Goal: Book appointment/travel/reservation

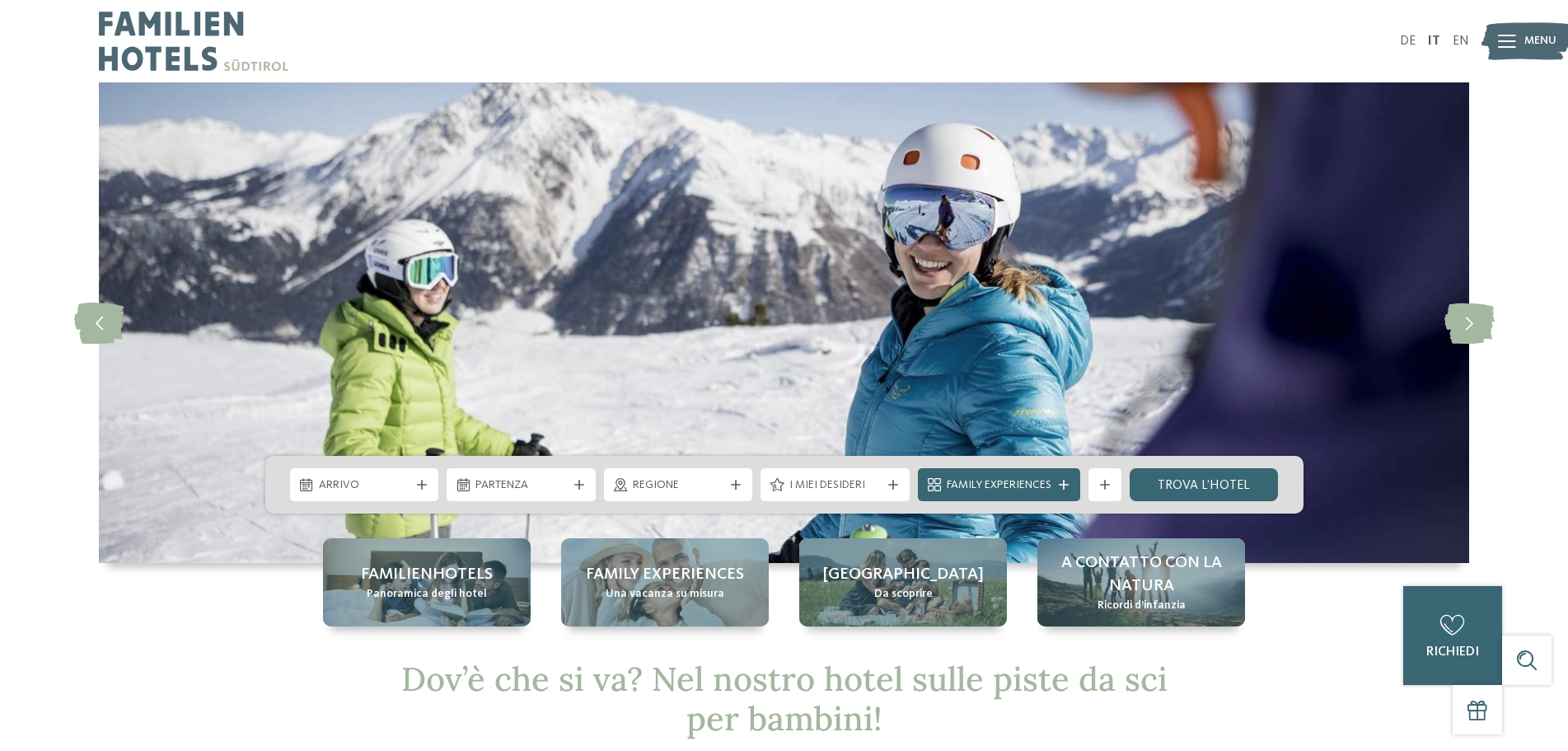
click at [425, 496] on div "Arrivo" at bounding box center [364, 484] width 149 height 33
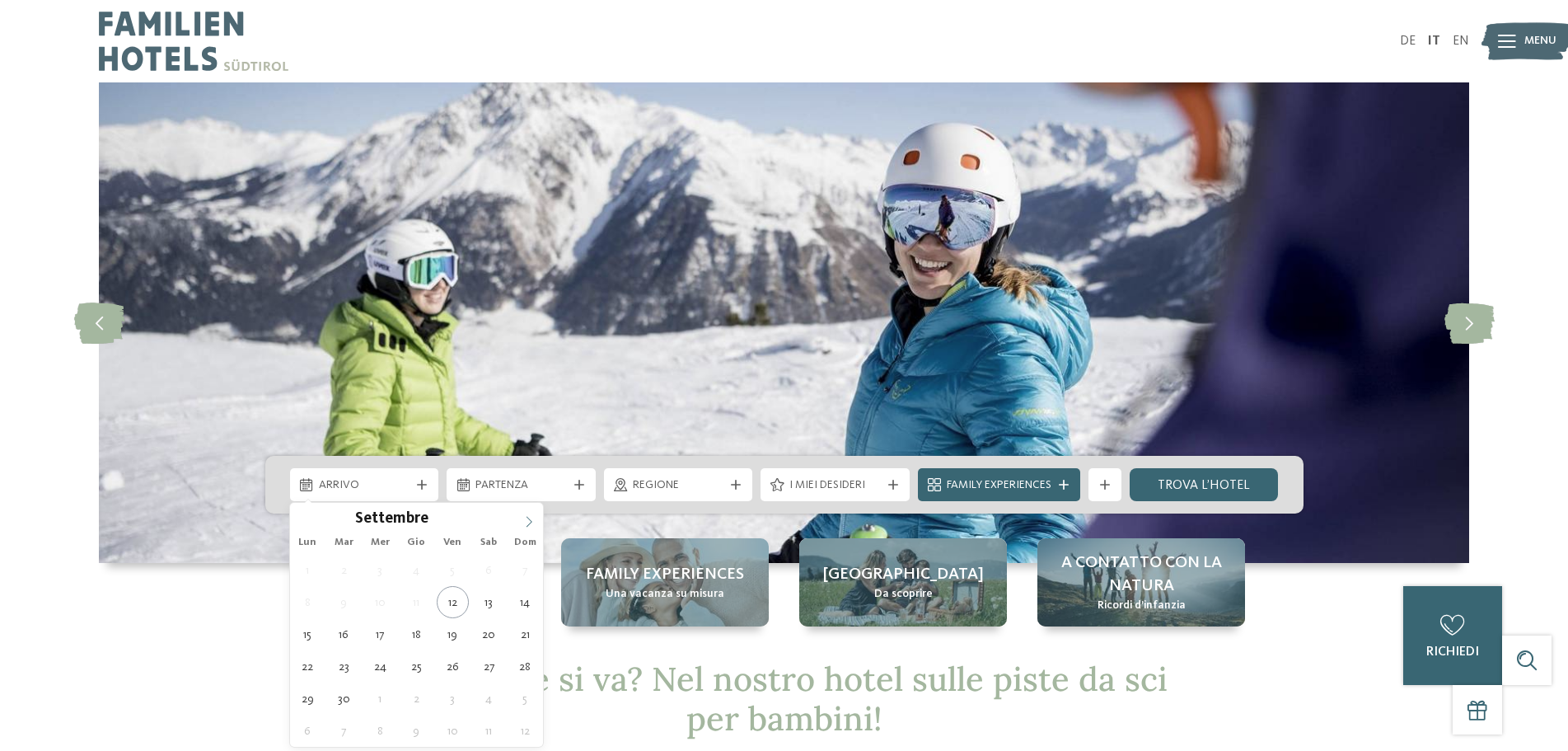
click at [528, 521] on icon at bounding box center [529, 522] width 12 height 12
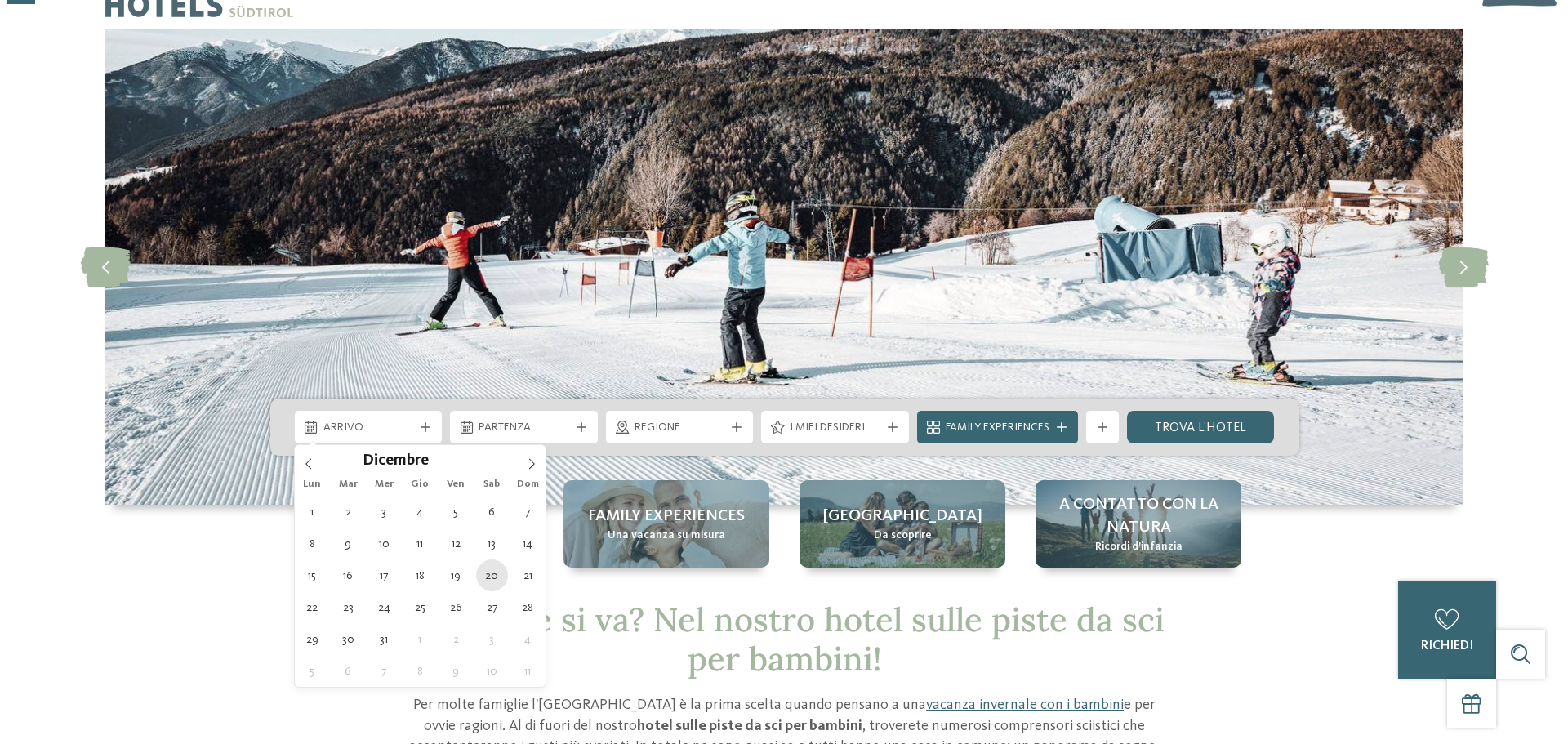
scroll to position [82, 0]
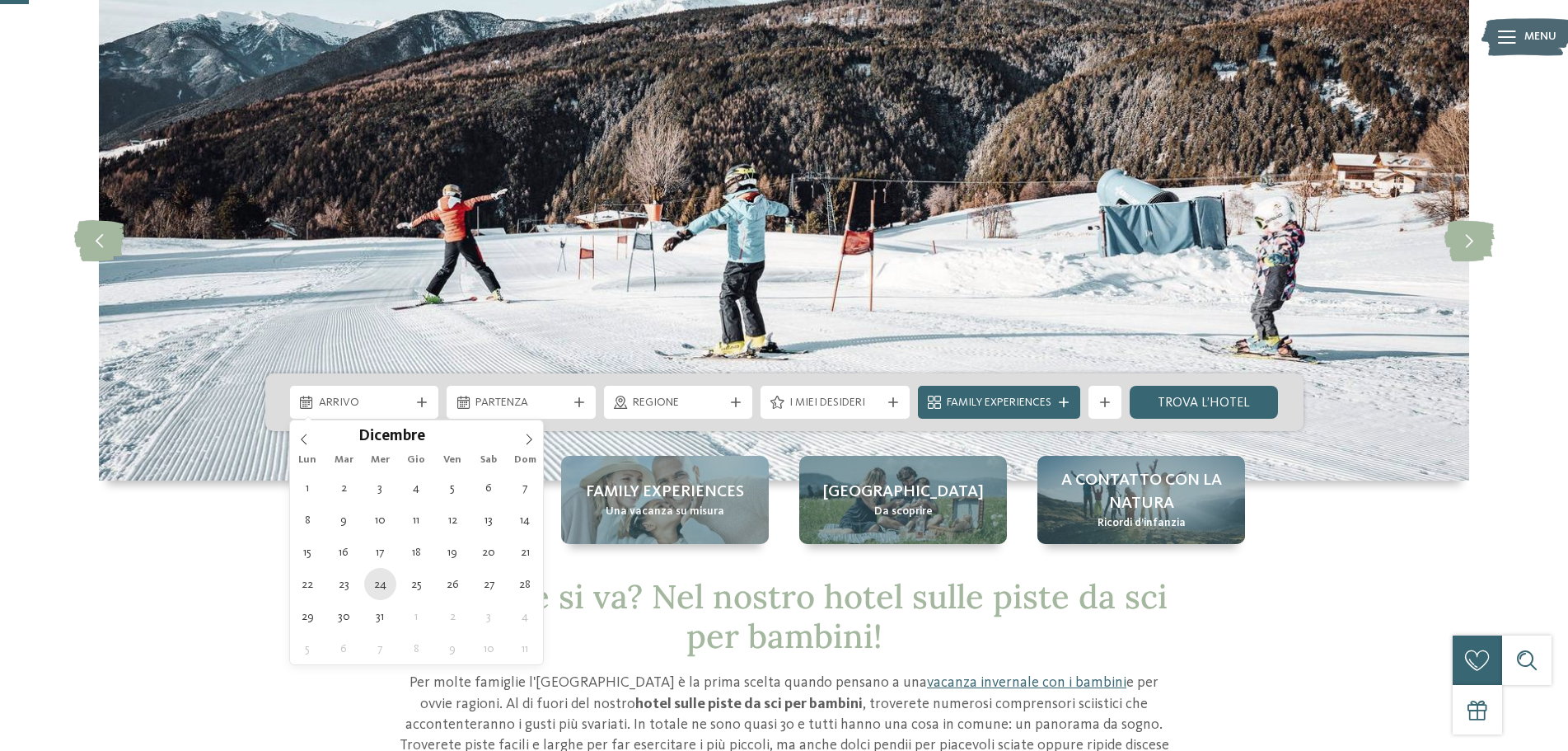
type div "[DATE]"
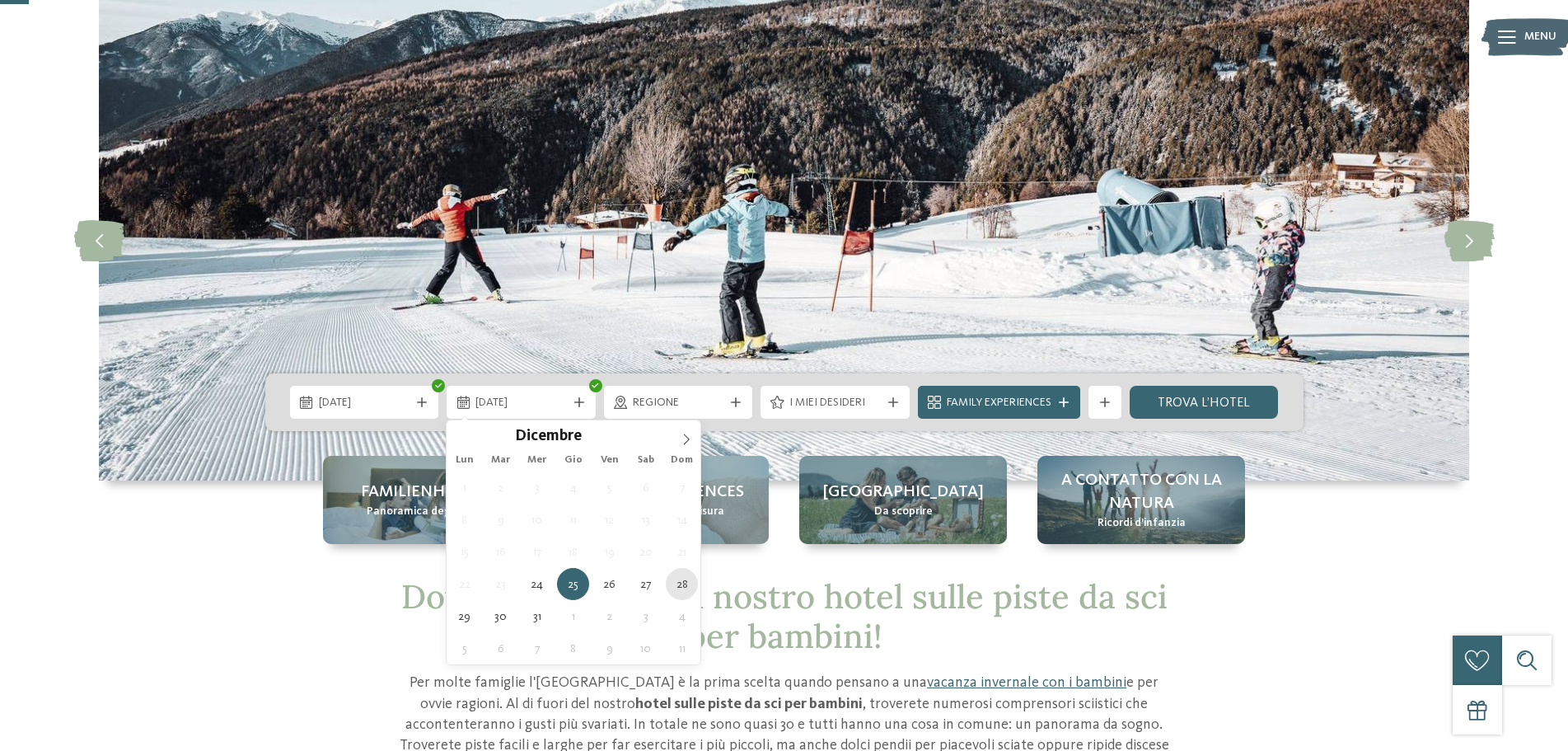
type div "[DATE]"
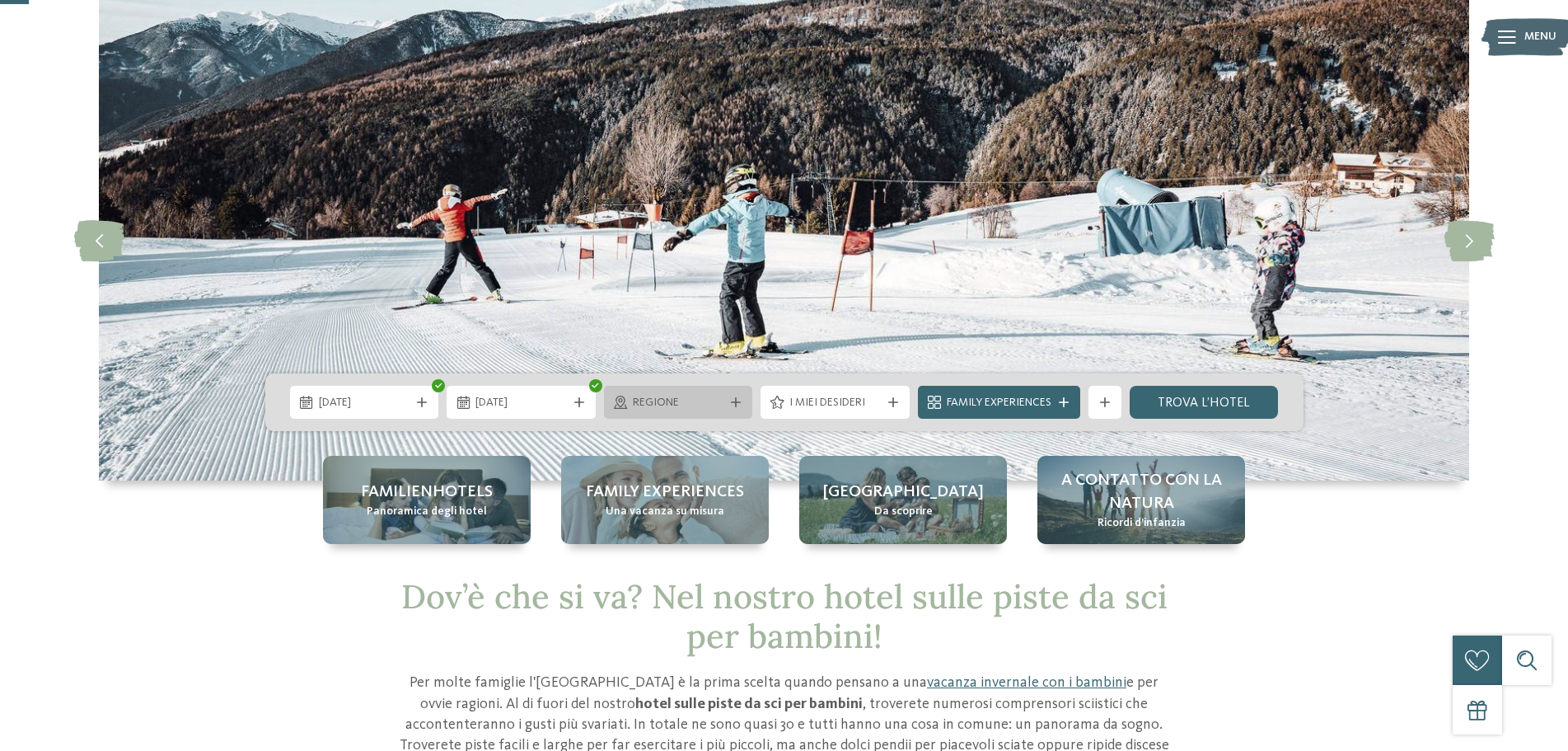
click at [725, 411] on div "Regione" at bounding box center [678, 403] width 100 height 19
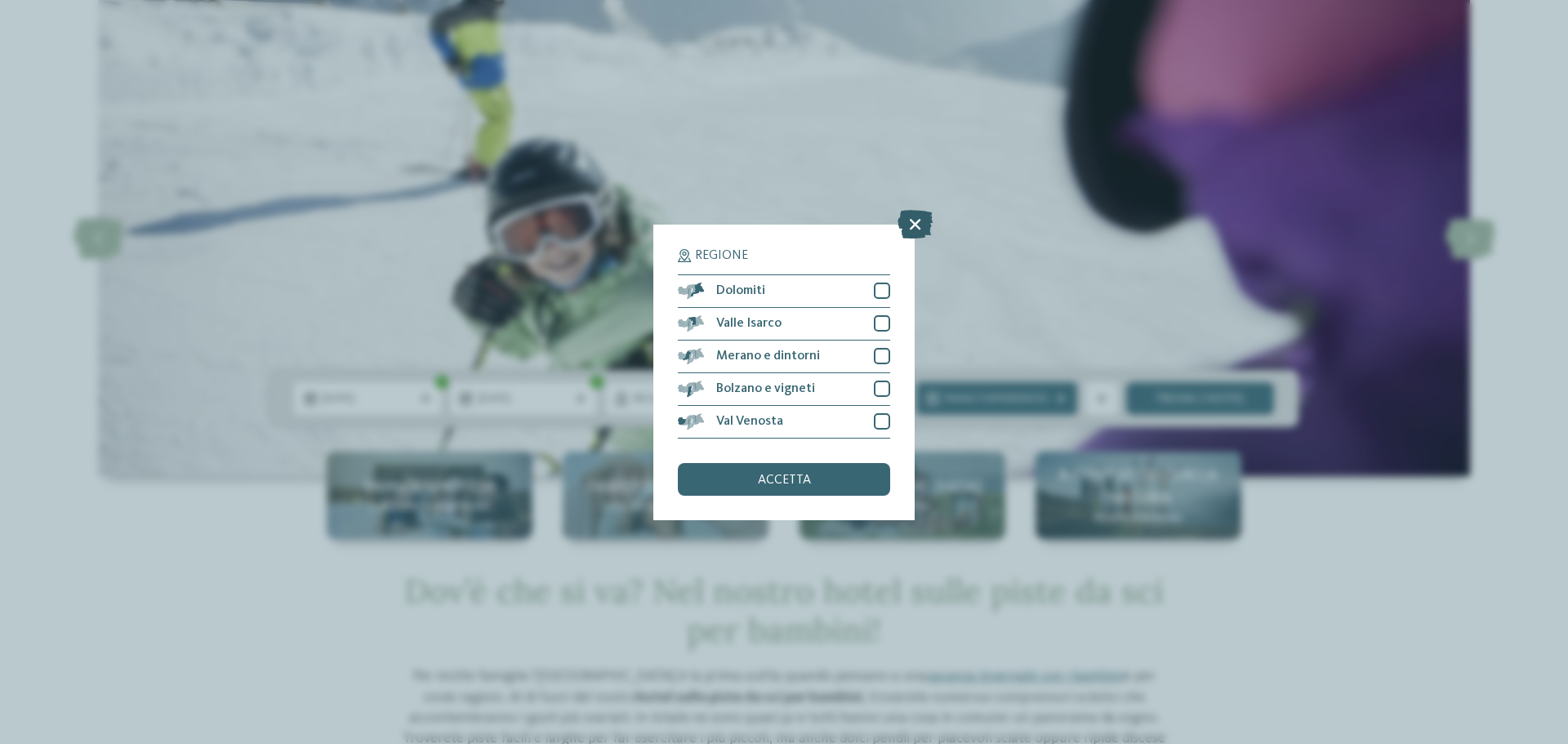
click at [914, 224] on icon at bounding box center [915, 223] width 35 height 28
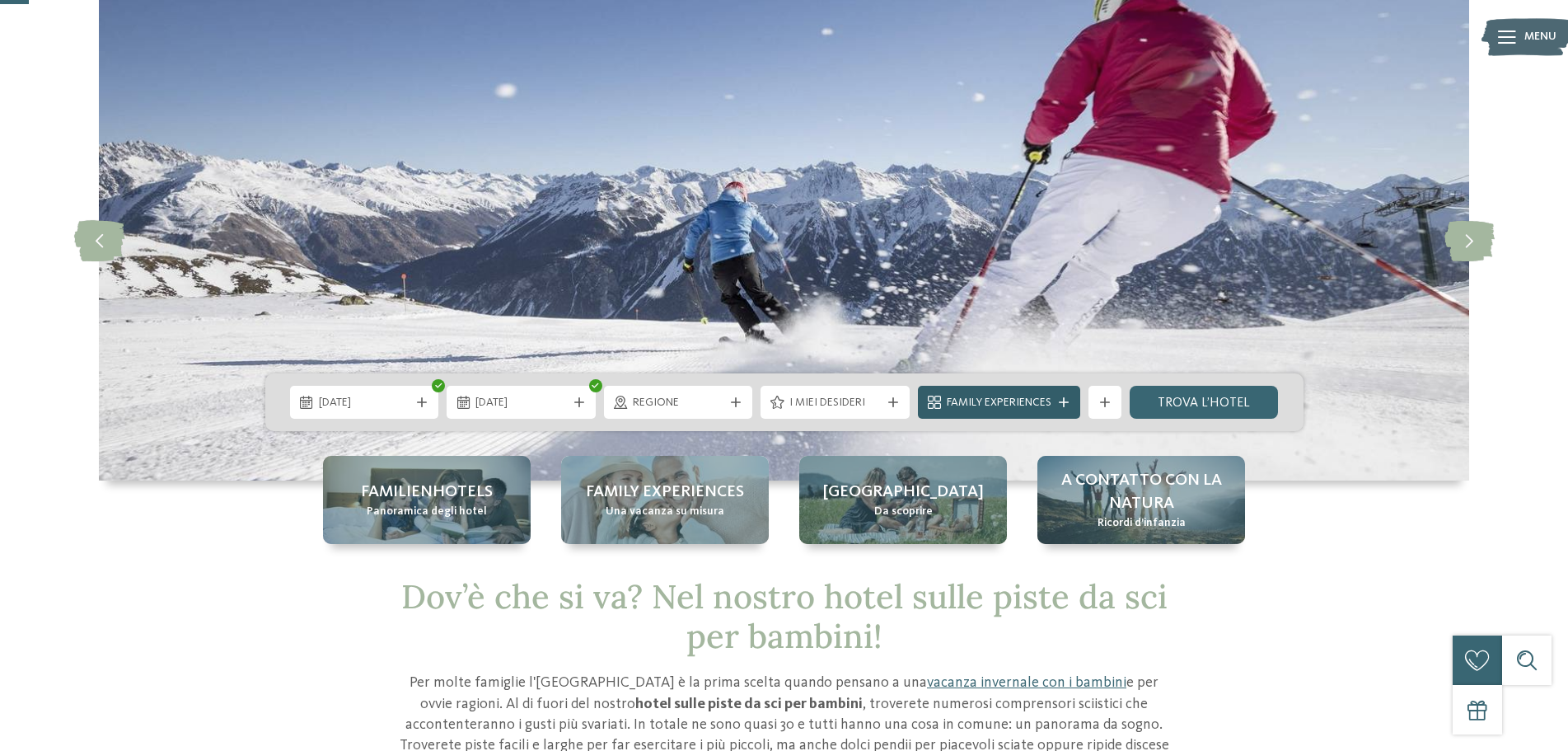
click at [1064, 399] on icon at bounding box center [1064, 402] width 10 height 10
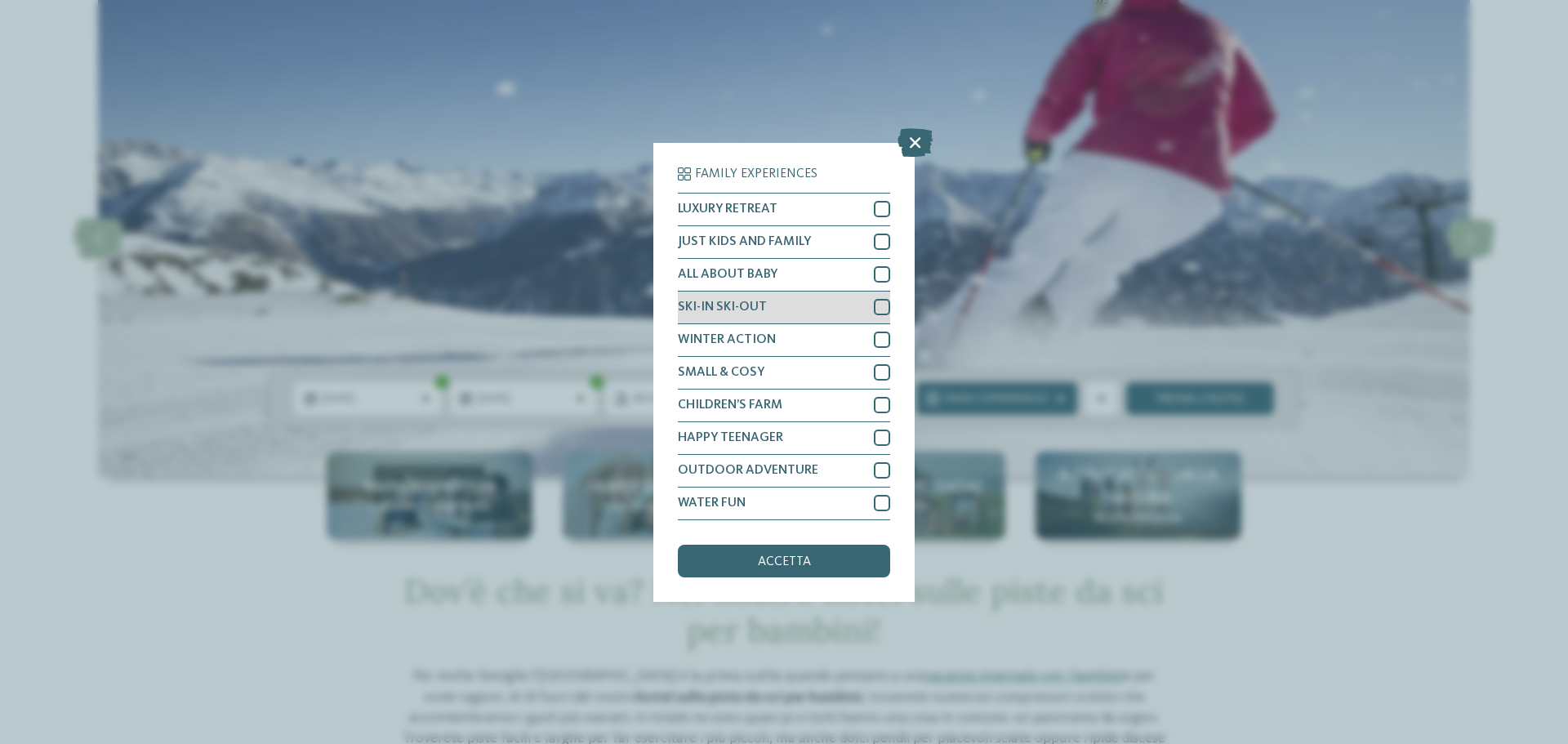
click at [772, 310] on div "SKI-IN SKI-OUT" at bounding box center [784, 307] width 212 height 32
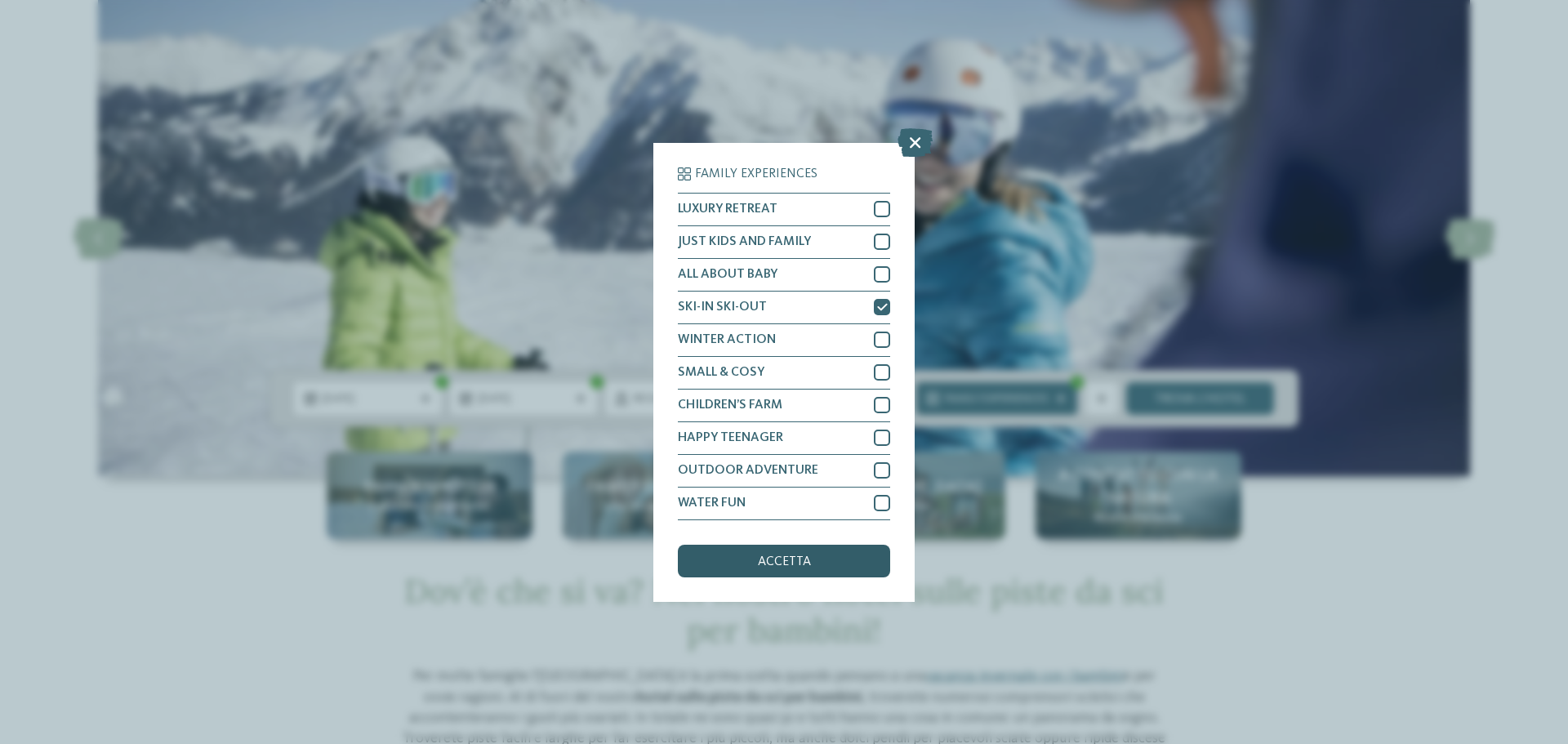
click at [763, 572] on div "accetta" at bounding box center [784, 561] width 212 height 32
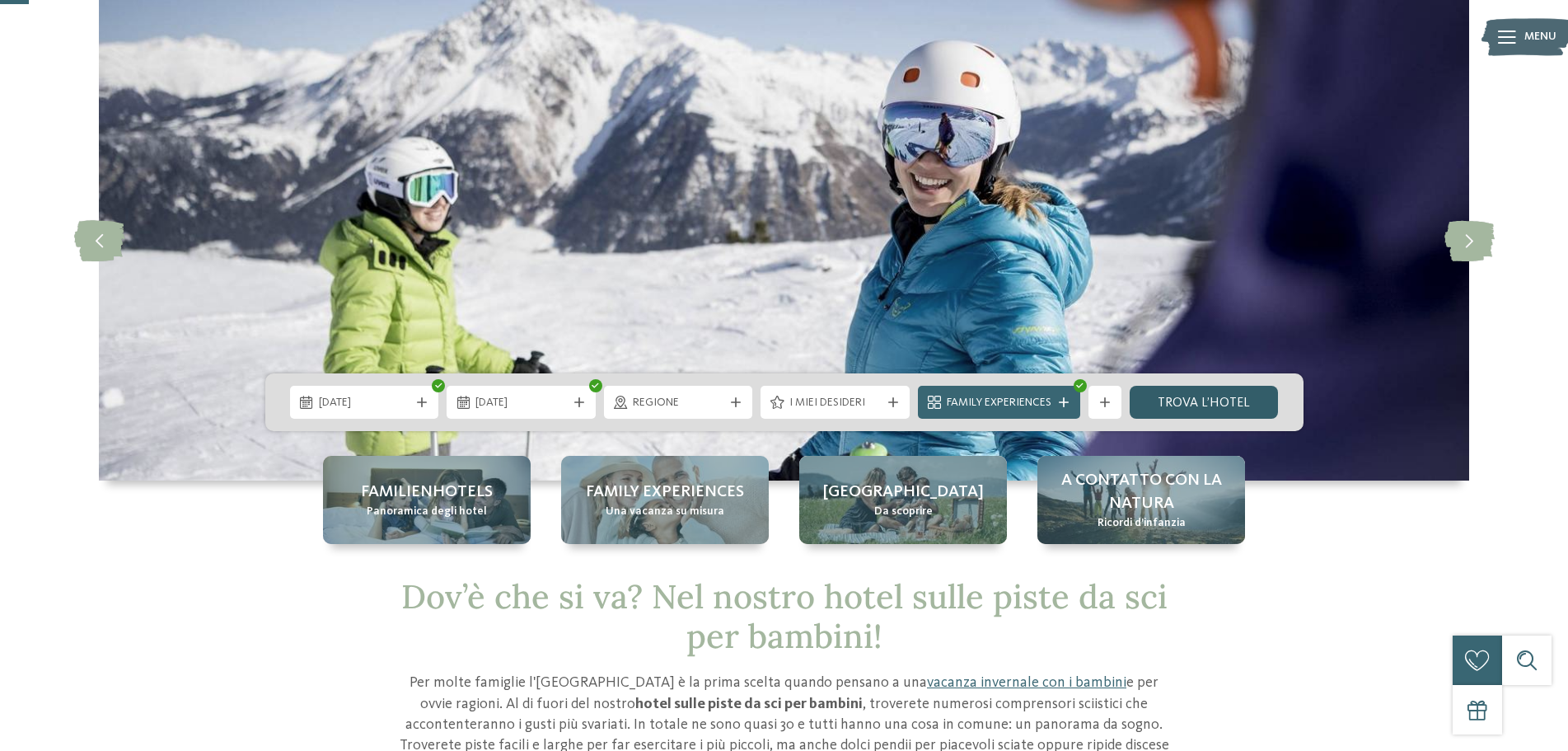
click at [1238, 405] on link "trova l’hotel" at bounding box center [1204, 402] width 149 height 33
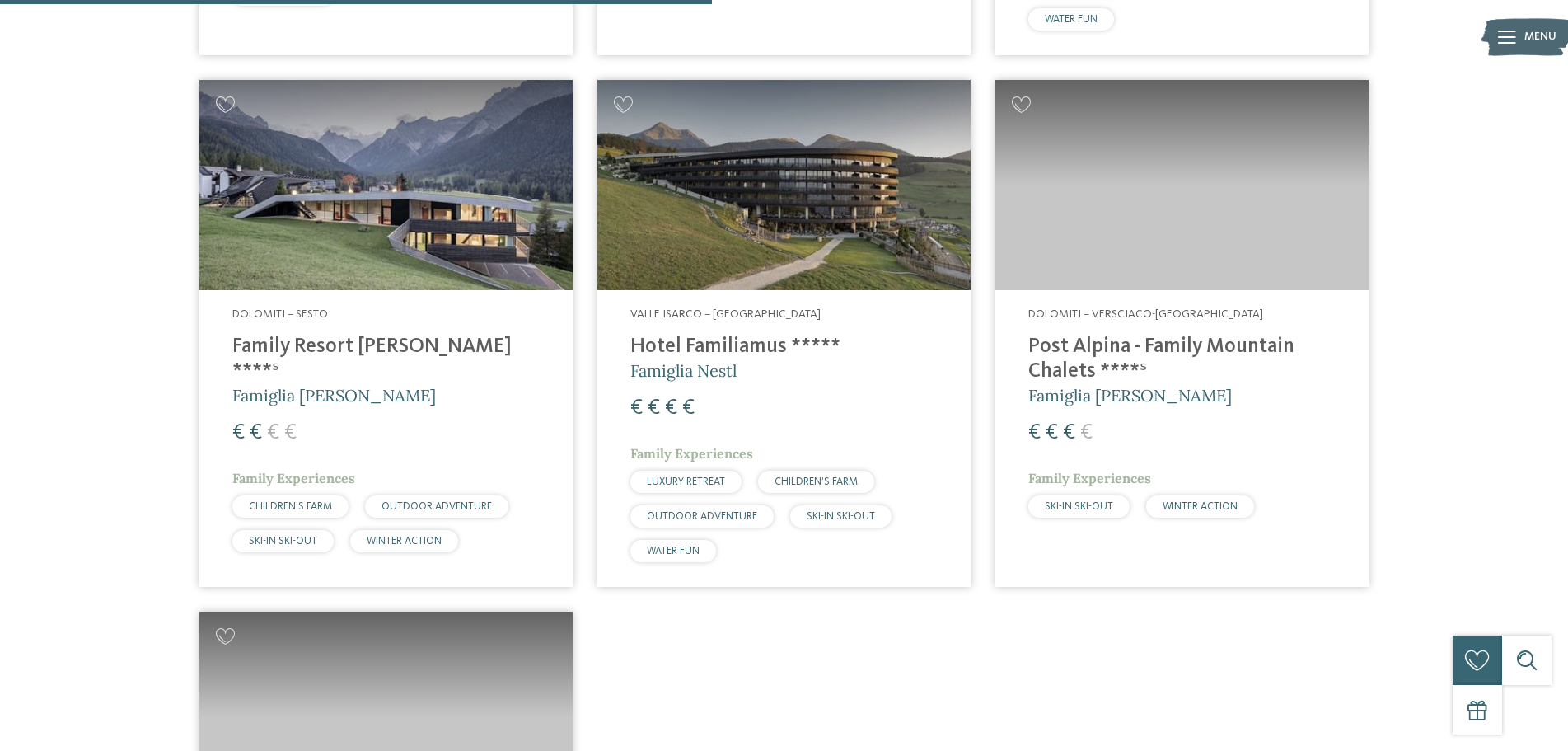
scroll to position [1117, 0]
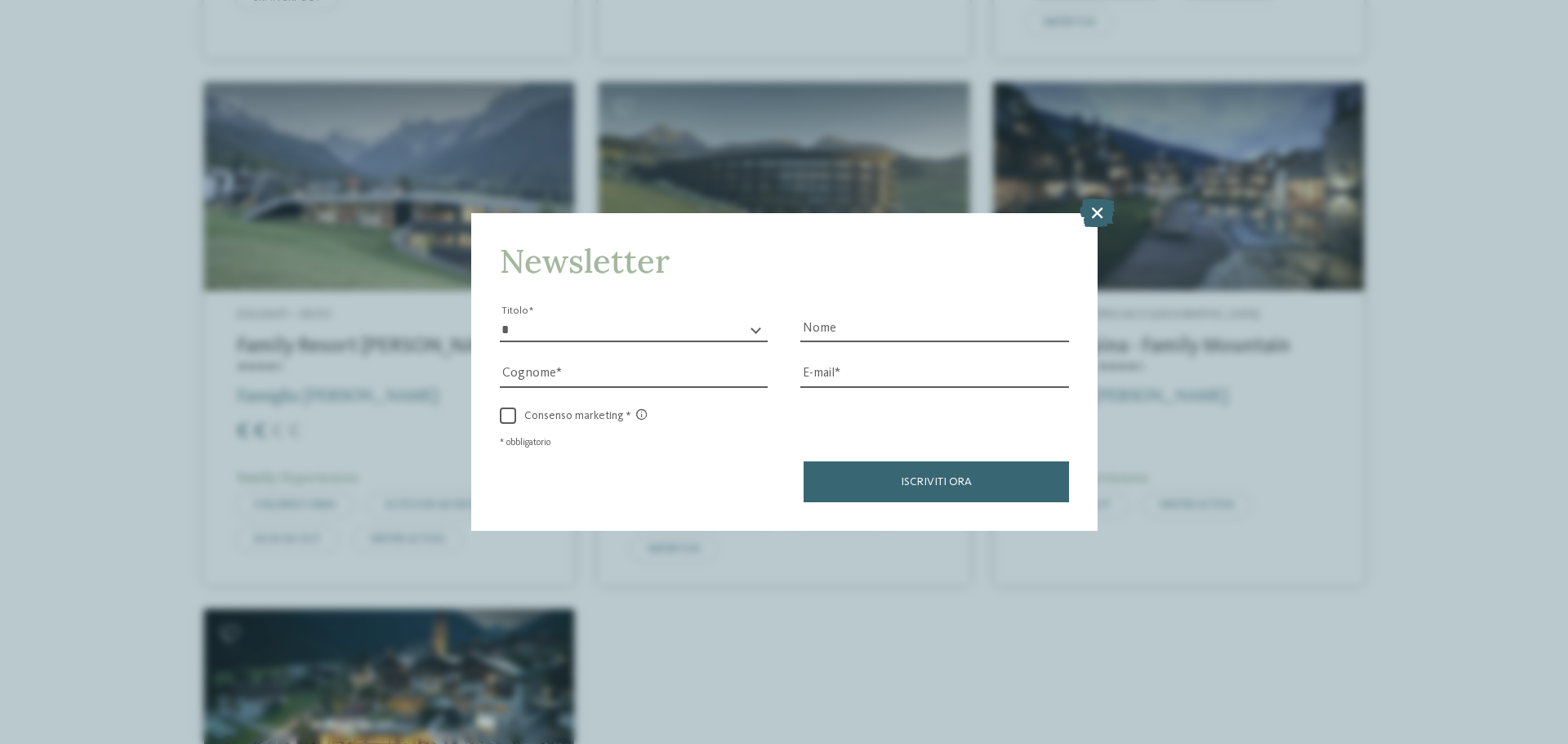
drag, startPoint x: 1096, startPoint y: 208, endPoint x: 1411, endPoint y: 346, distance: 343.9
click at [1096, 209] on icon at bounding box center [1097, 212] width 35 height 28
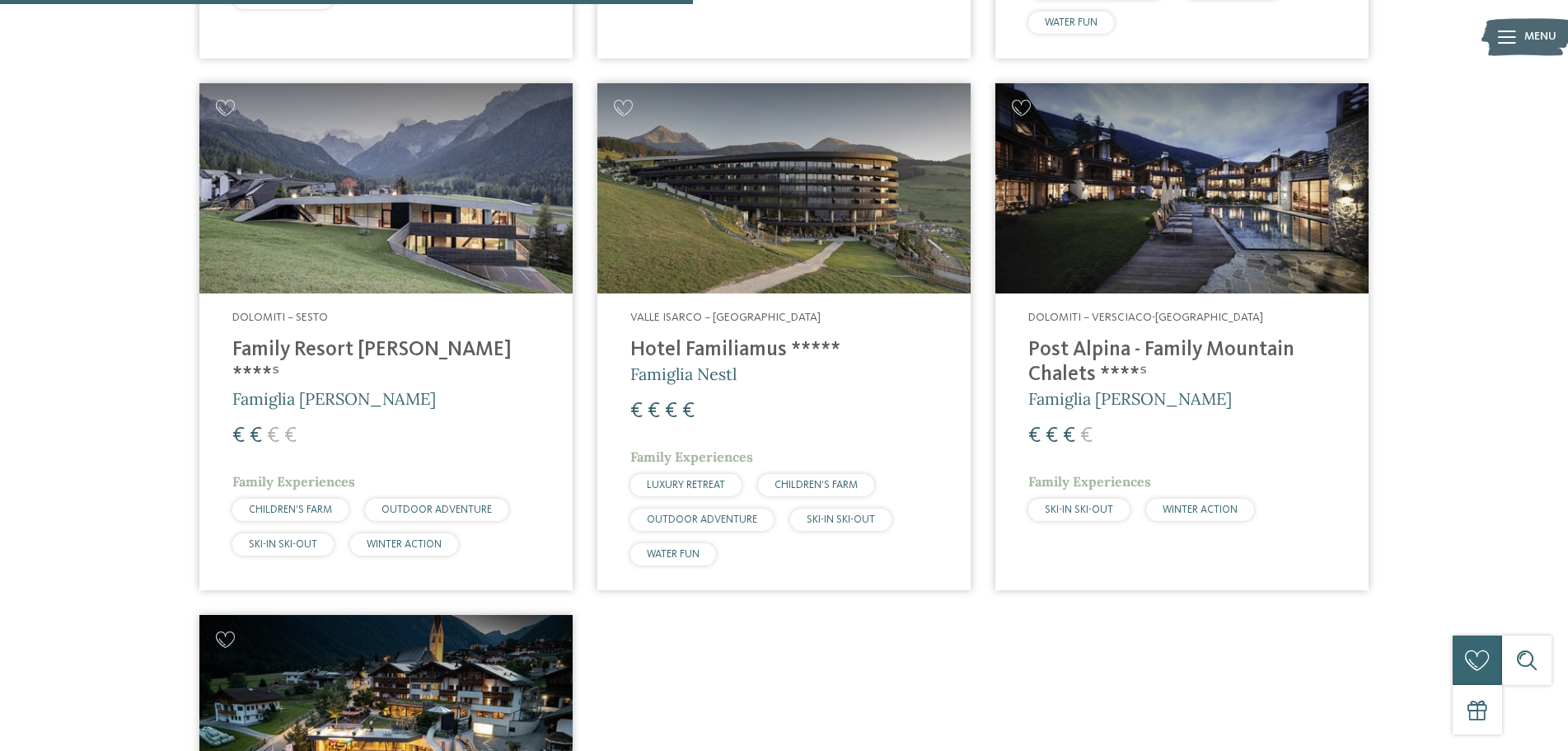
scroll to position [1034, 0]
